Goal: Complete application form

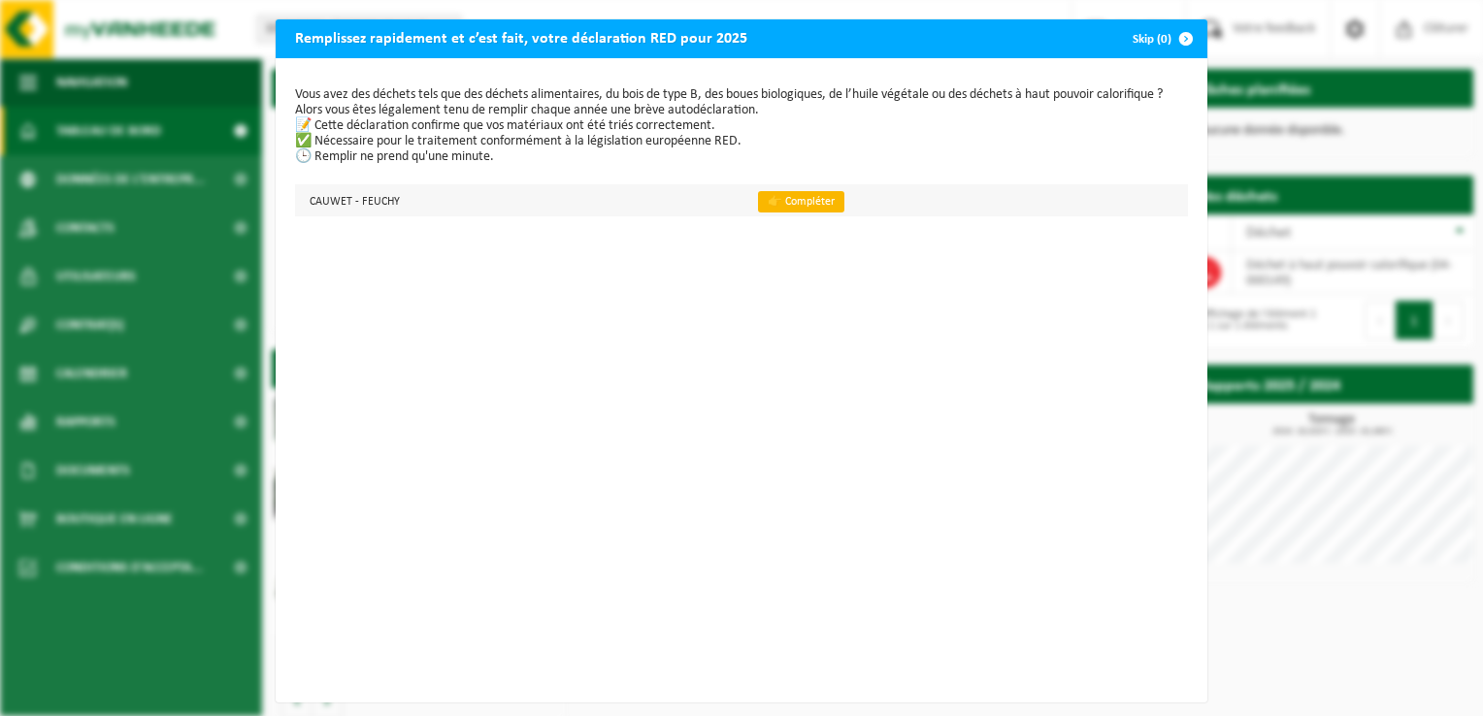
click at [782, 202] on link "👉 Compléter" at bounding box center [801, 201] width 86 height 21
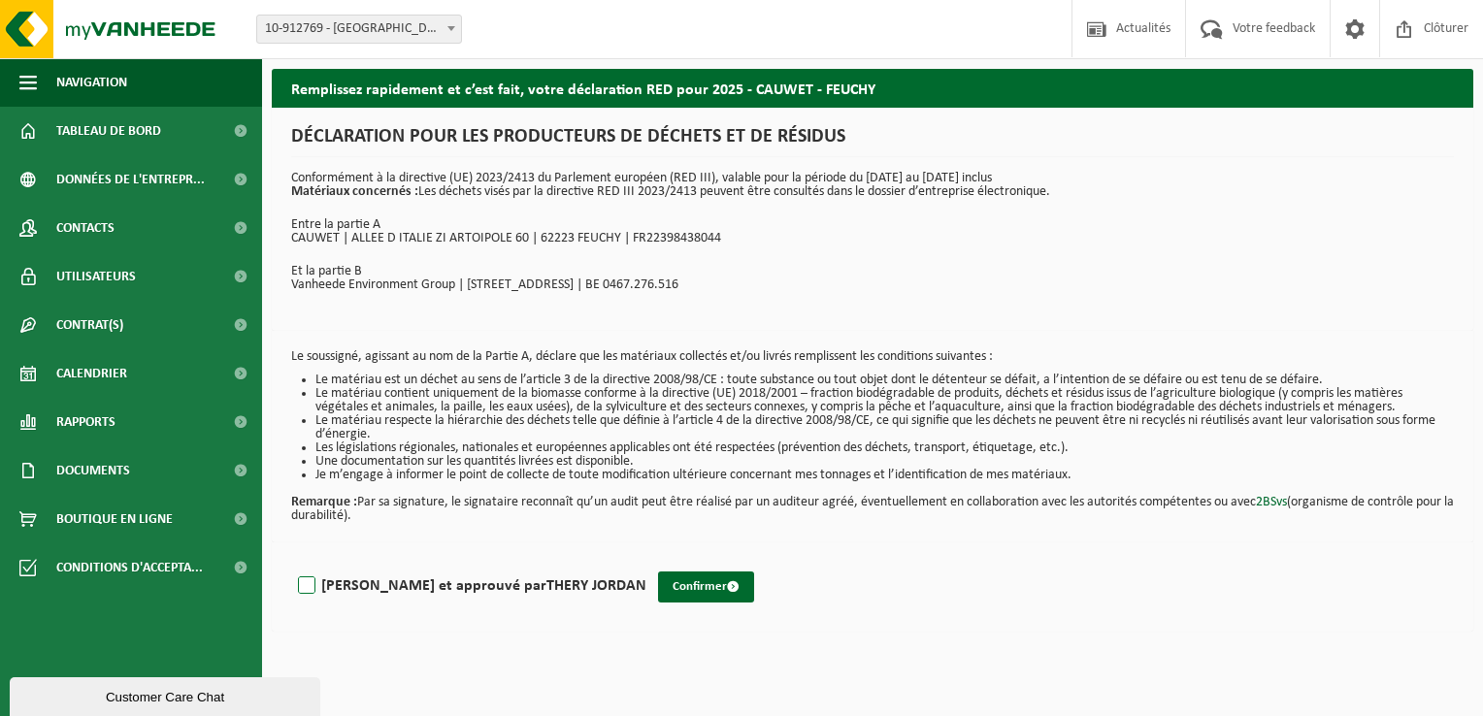
click at [299, 584] on label "[PERSON_NAME] et approuvé par [PERSON_NAME]" at bounding box center [470, 586] width 352 height 29
click at [647, 562] on input "[PERSON_NAME] et approuvé par [PERSON_NAME]" at bounding box center [647, 561] width 1 height 1
checkbox input "true"
click at [658, 584] on button "Confirmer" at bounding box center [706, 587] width 96 height 31
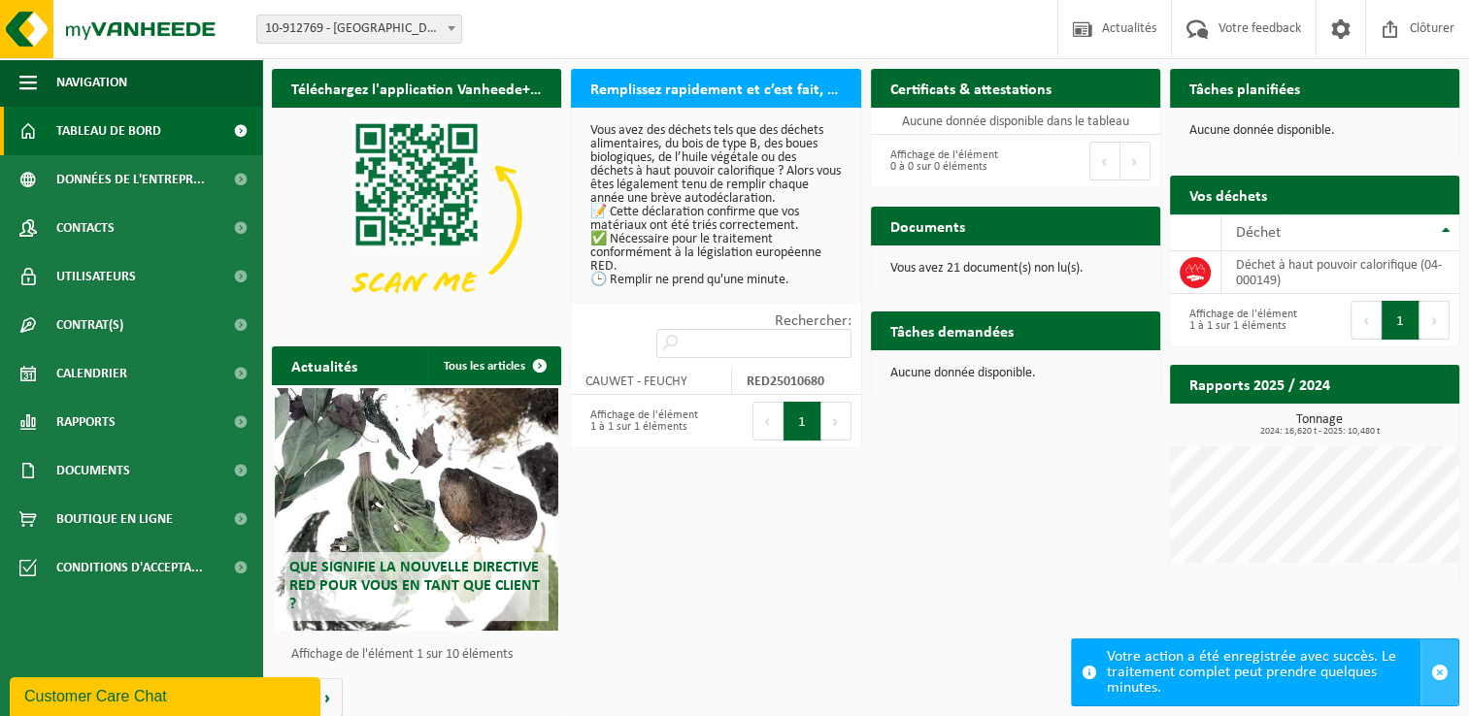
click at [1440, 673] on span "button" at bounding box center [1439, 672] width 17 height 17
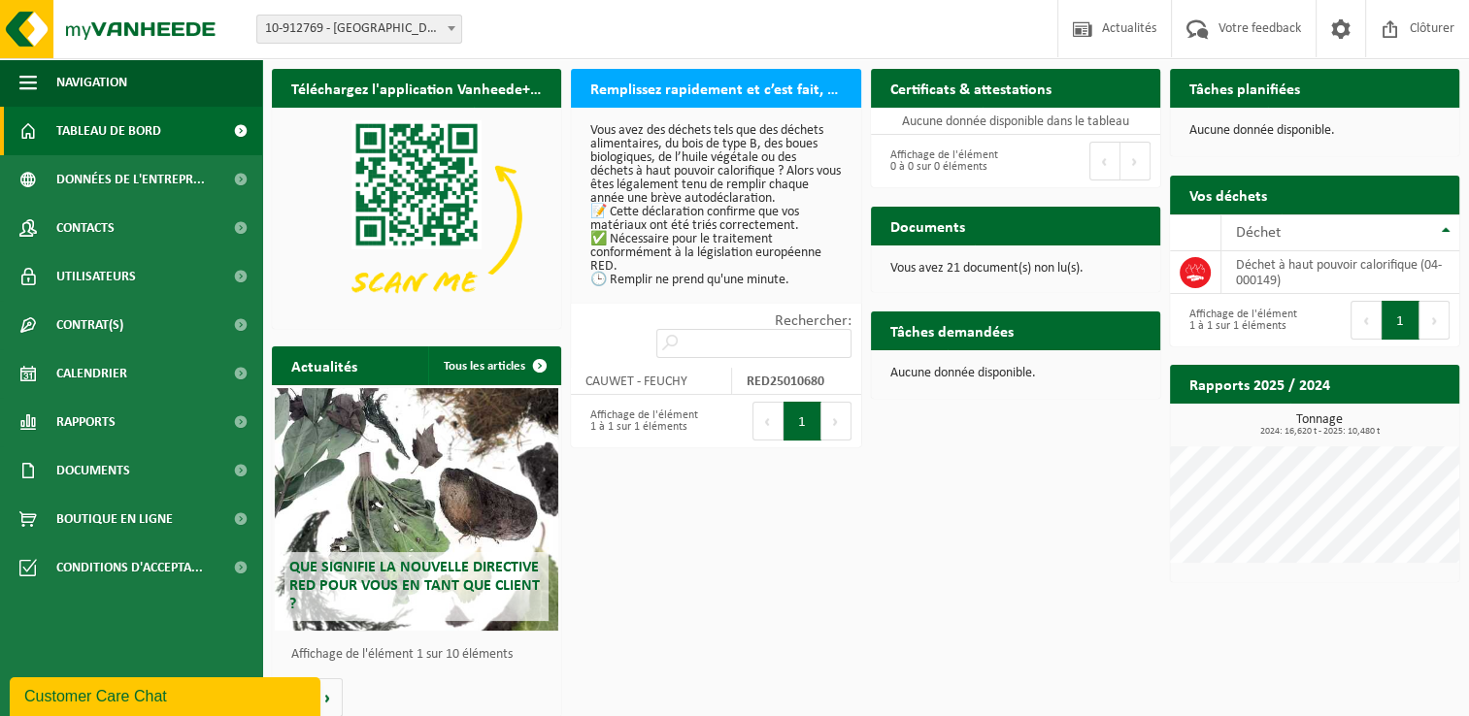
click at [631, 415] on div "Affichage de l'élément 1 à 1 sur 1 éléments" at bounding box center [643, 421] width 125 height 43
click at [635, 426] on div "Affichage de l'élément 1 à 1 sur 1 éléments" at bounding box center [643, 421] width 125 height 43
